Goal: Transaction & Acquisition: Obtain resource

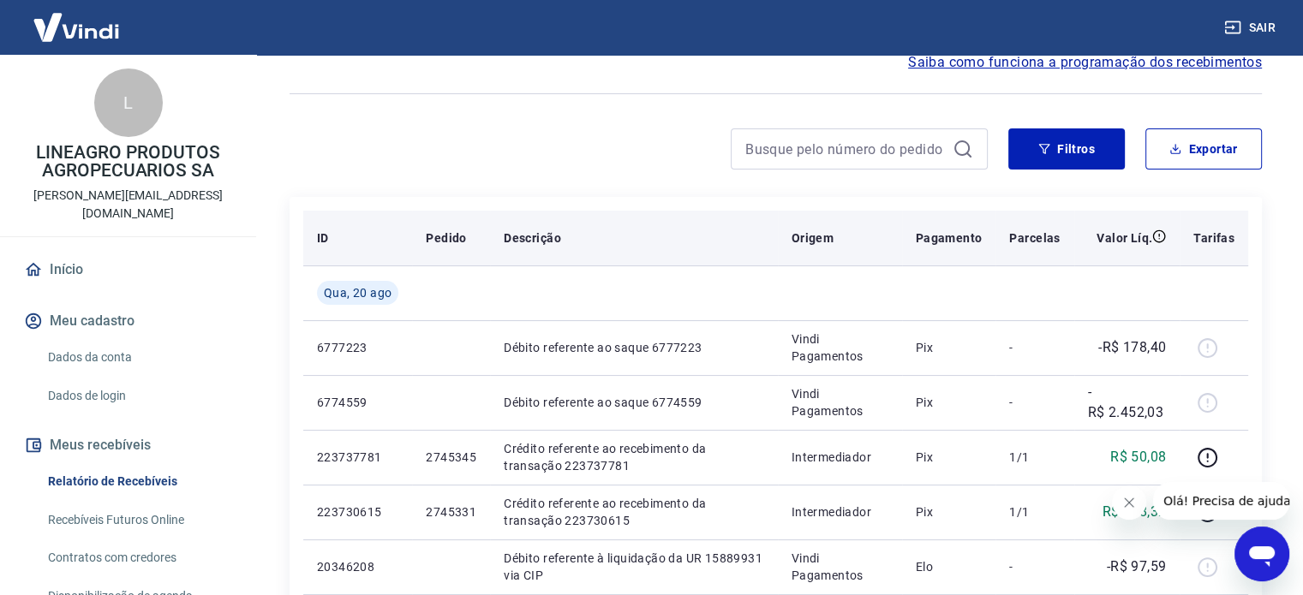
scroll to position [86, 0]
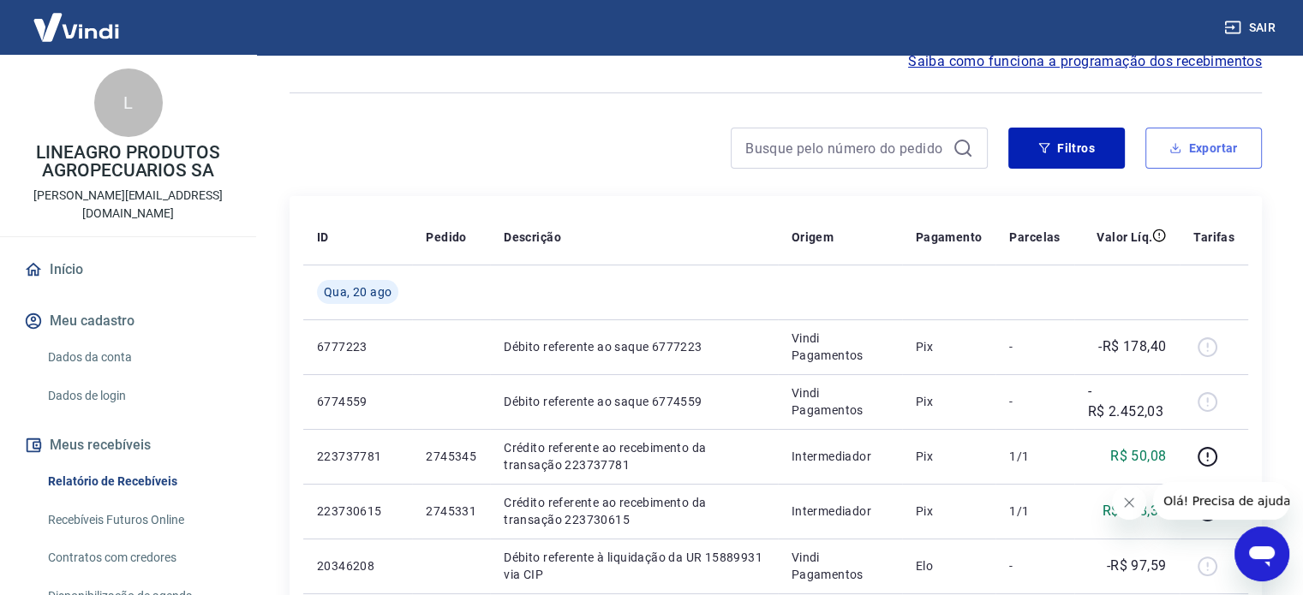
click at [1224, 147] on button "Exportar" at bounding box center [1203, 148] width 116 height 41
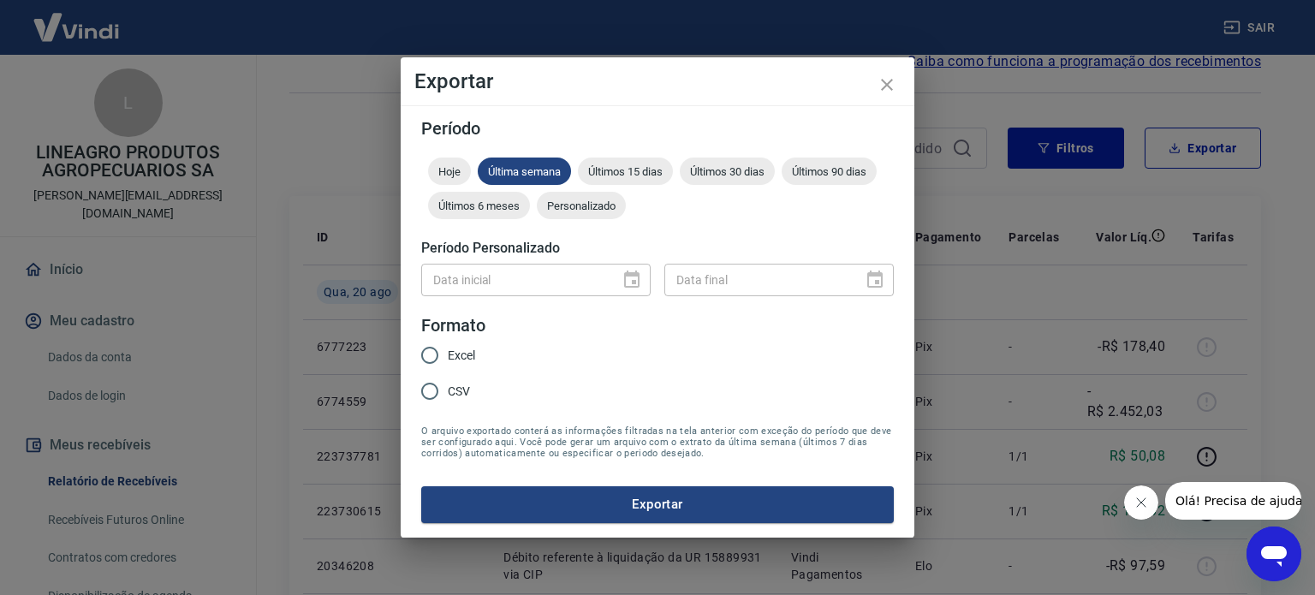
click at [431, 356] on input "Excel" at bounding box center [430, 355] width 36 height 36
radio input "true"
click at [647, 173] on span "Últimos 15 dias" at bounding box center [625, 171] width 95 height 13
click at [661, 506] on button "Exportar" at bounding box center [657, 504] width 473 height 36
